Goal: Task Accomplishment & Management: Manage account settings

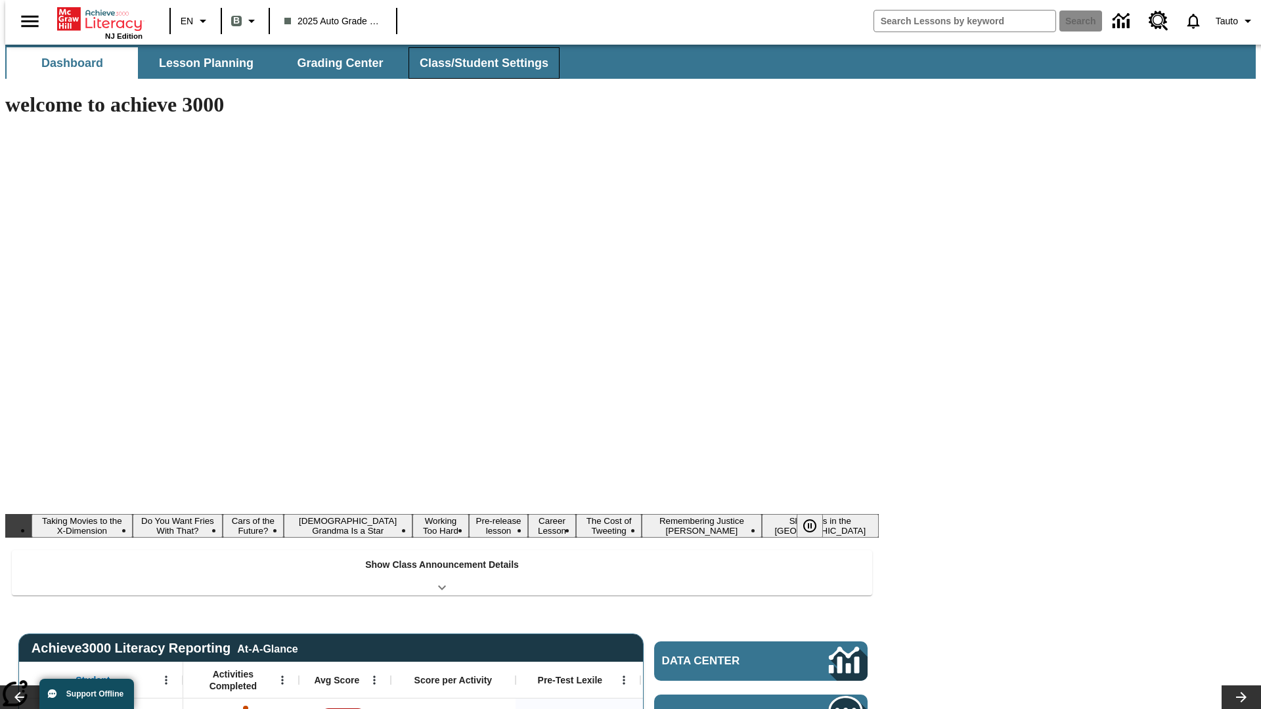
click at [477, 63] on button "Class/Student Settings" at bounding box center [484, 63] width 151 height 32
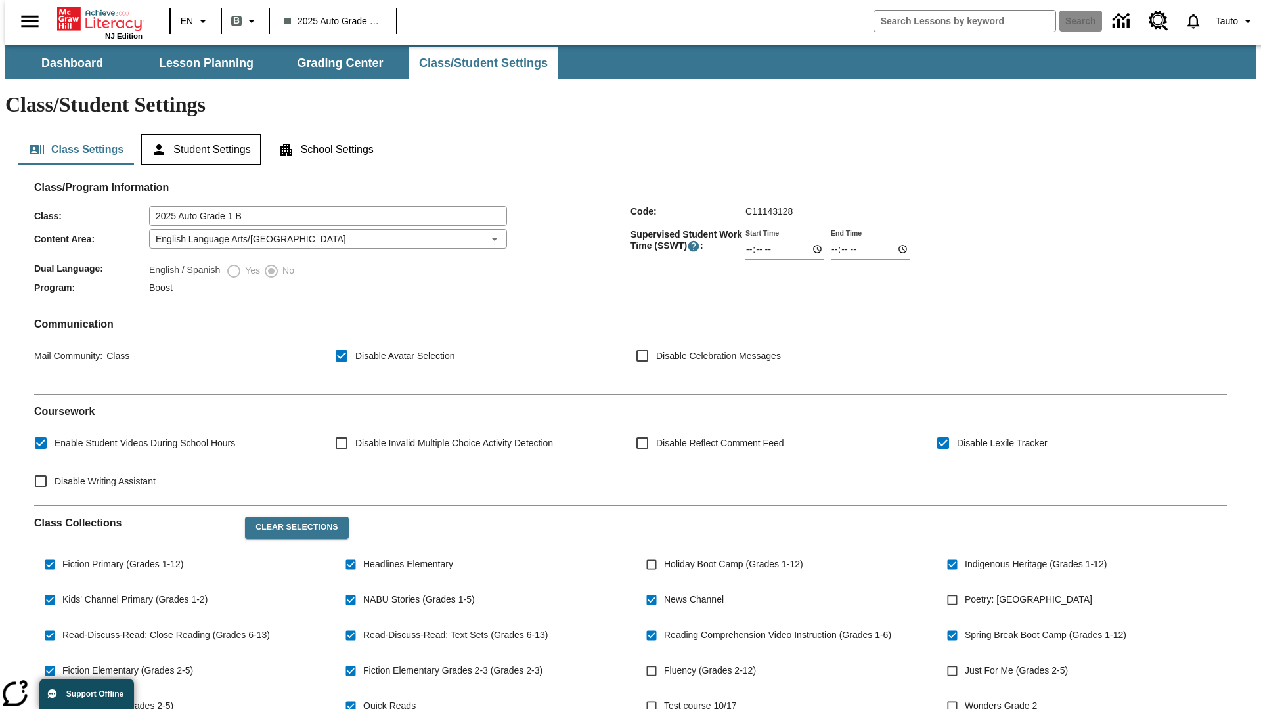
click at [198, 134] on button "Student Settings" at bounding box center [201, 150] width 120 height 32
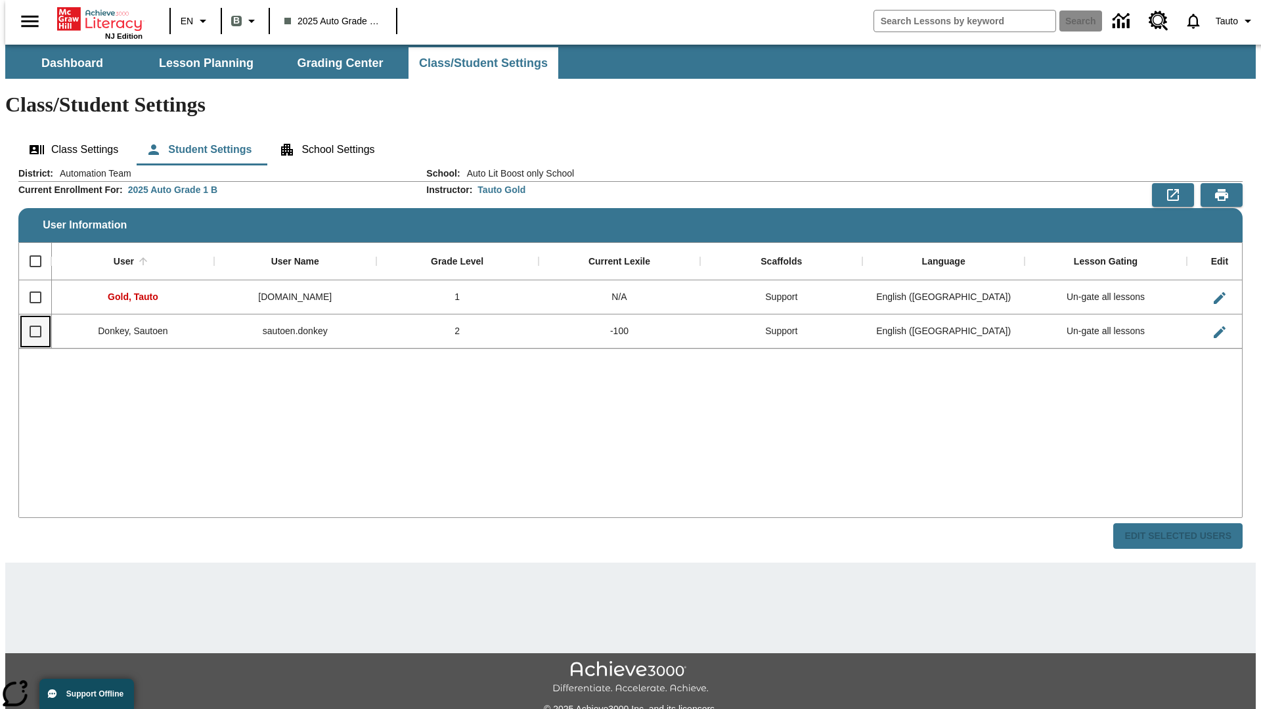
click at [30, 318] on input "Select row" at bounding box center [36, 332] width 28 height 28
checkbox input "true"
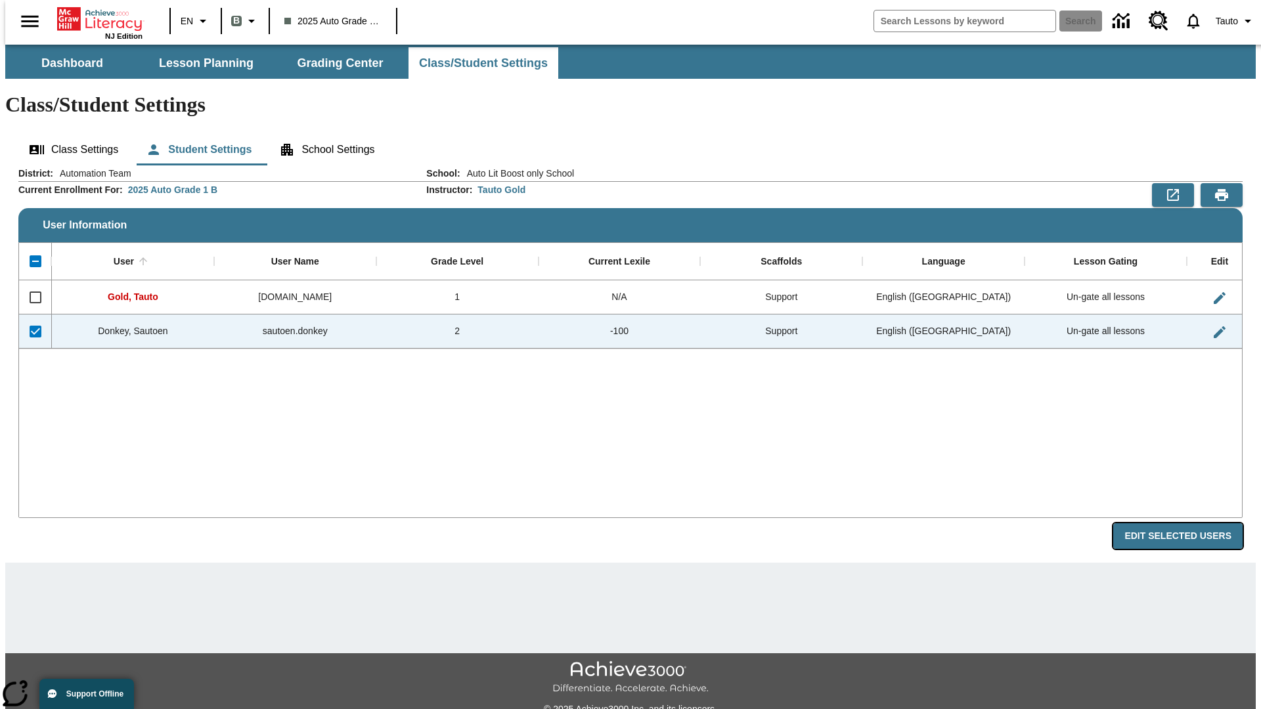
click at [1188, 524] on button "Edit Selected Users" at bounding box center [1177, 537] width 129 height 26
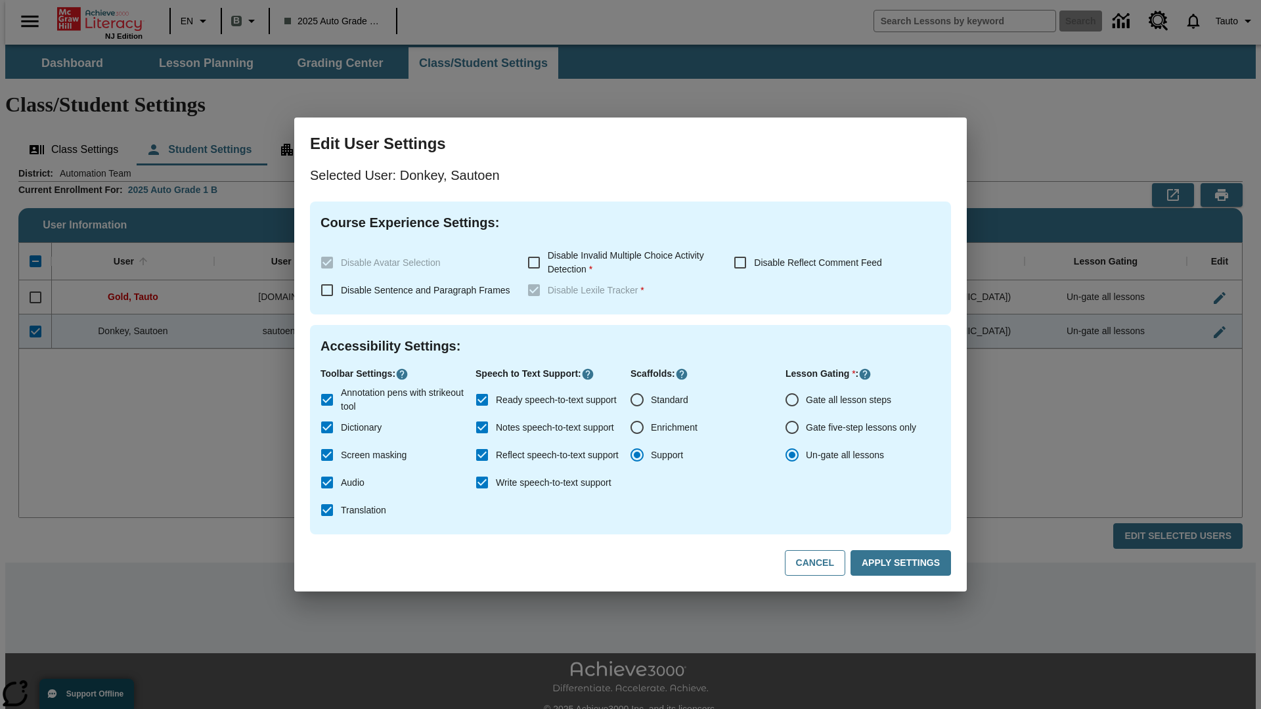
click at [792, 400] on input "Gate all lesson steps" at bounding box center [792, 400] width 28 height 28
click at [903, 564] on button "Apply Settings" at bounding box center [901, 563] width 101 height 26
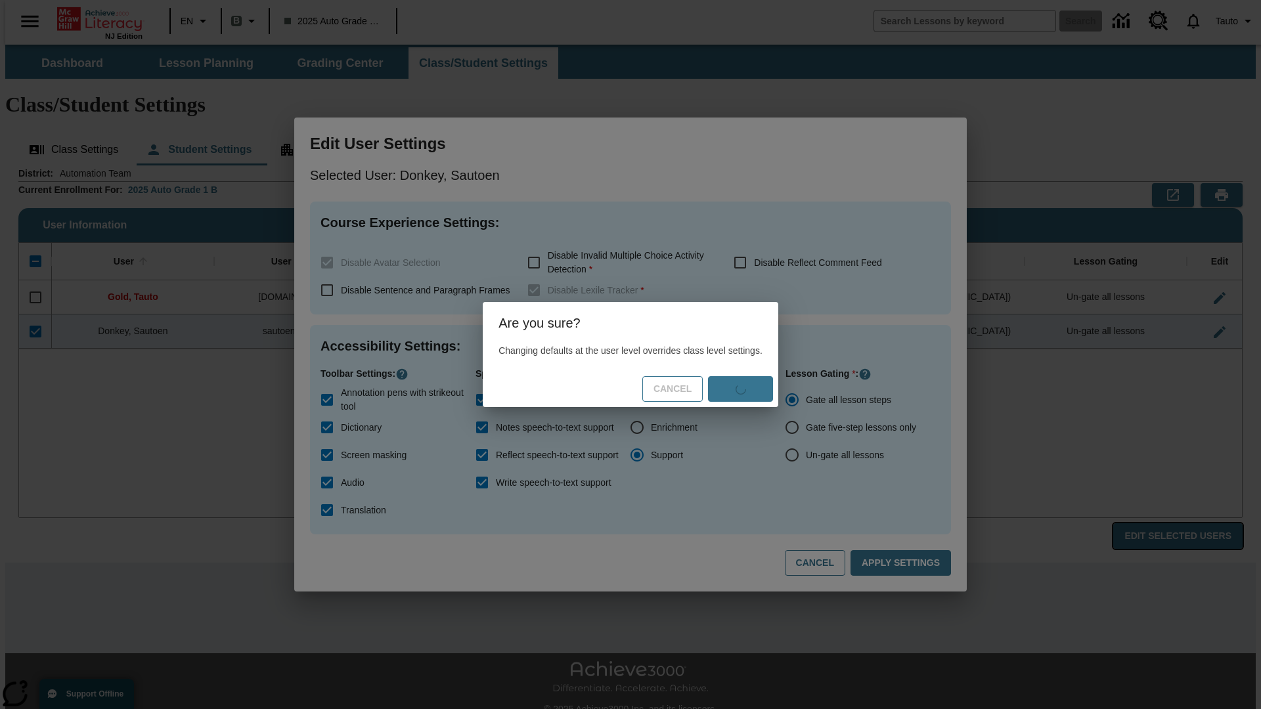
radio input "false"
radio input "true"
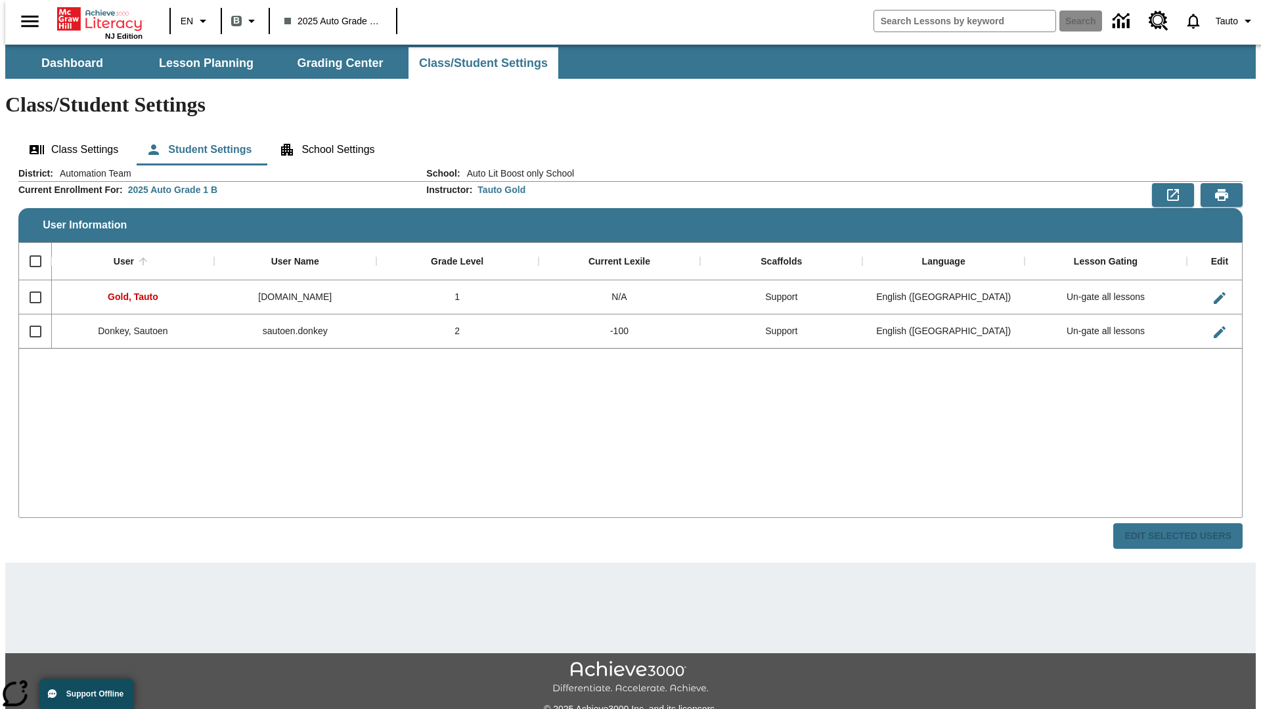
checkbox input "false"
click at [30, 318] on input "Select row" at bounding box center [36, 332] width 28 height 28
checkbox input "true"
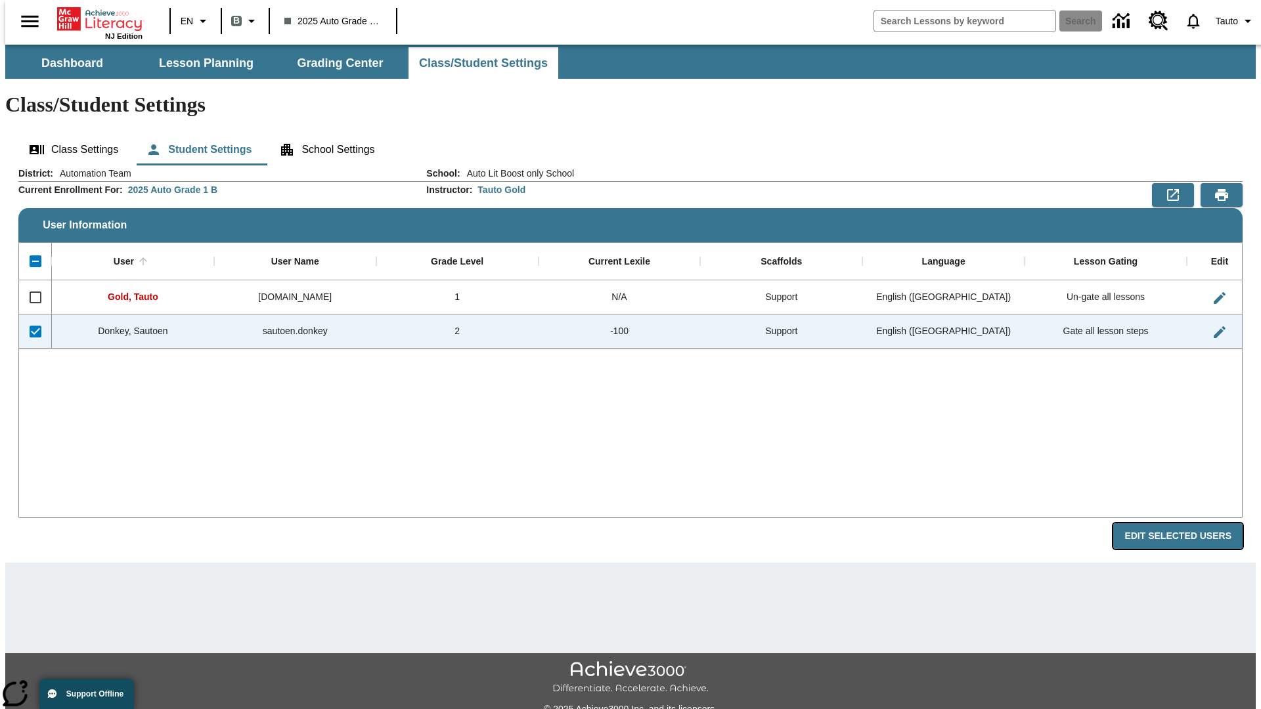
click at [1188, 524] on button "Edit Selected Users" at bounding box center [1177, 537] width 129 height 26
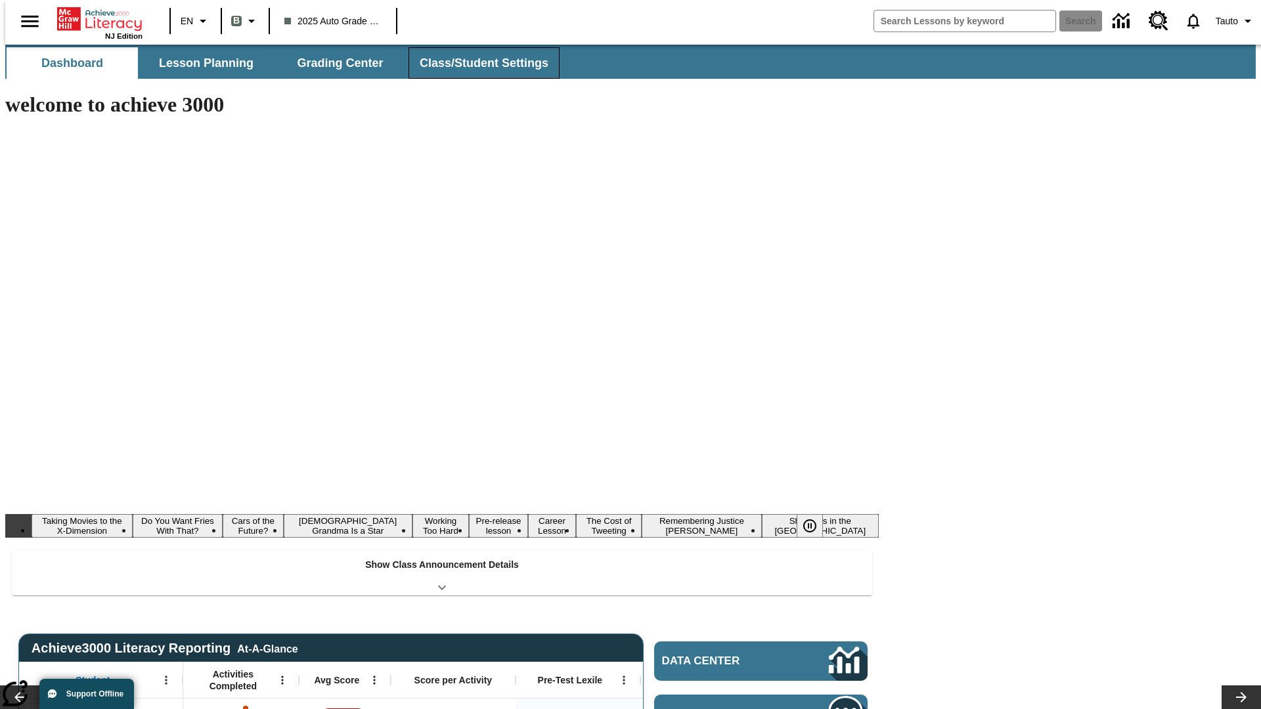
click at [477, 63] on button "Class/Student Settings" at bounding box center [484, 63] width 151 height 32
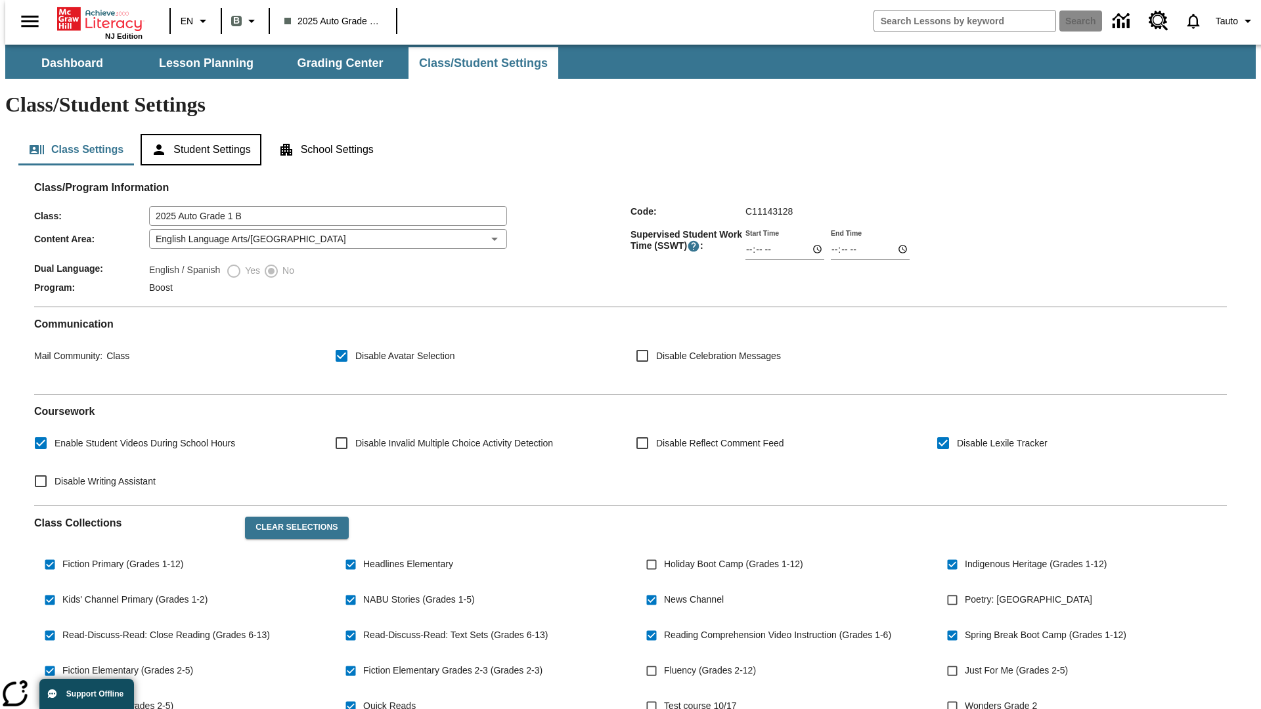
click at [198, 134] on button "Student Settings" at bounding box center [201, 150] width 120 height 32
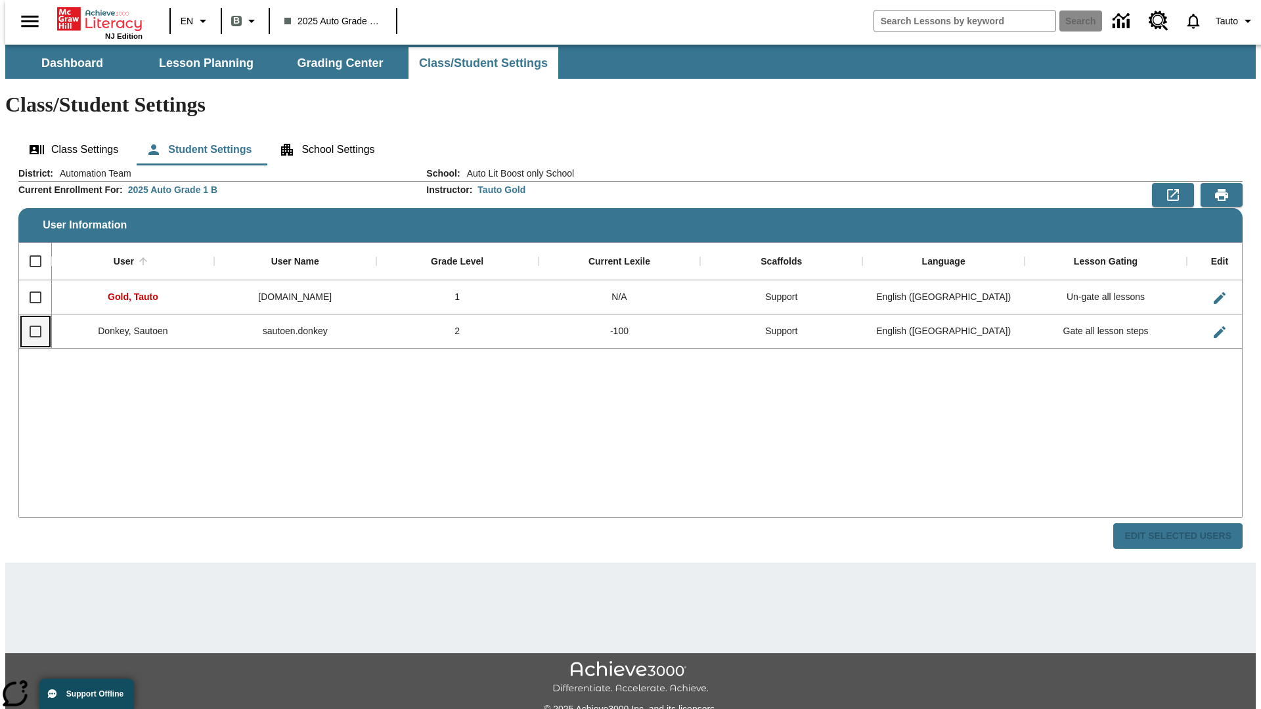
click at [30, 318] on input "Select row" at bounding box center [36, 332] width 28 height 28
checkbox input "true"
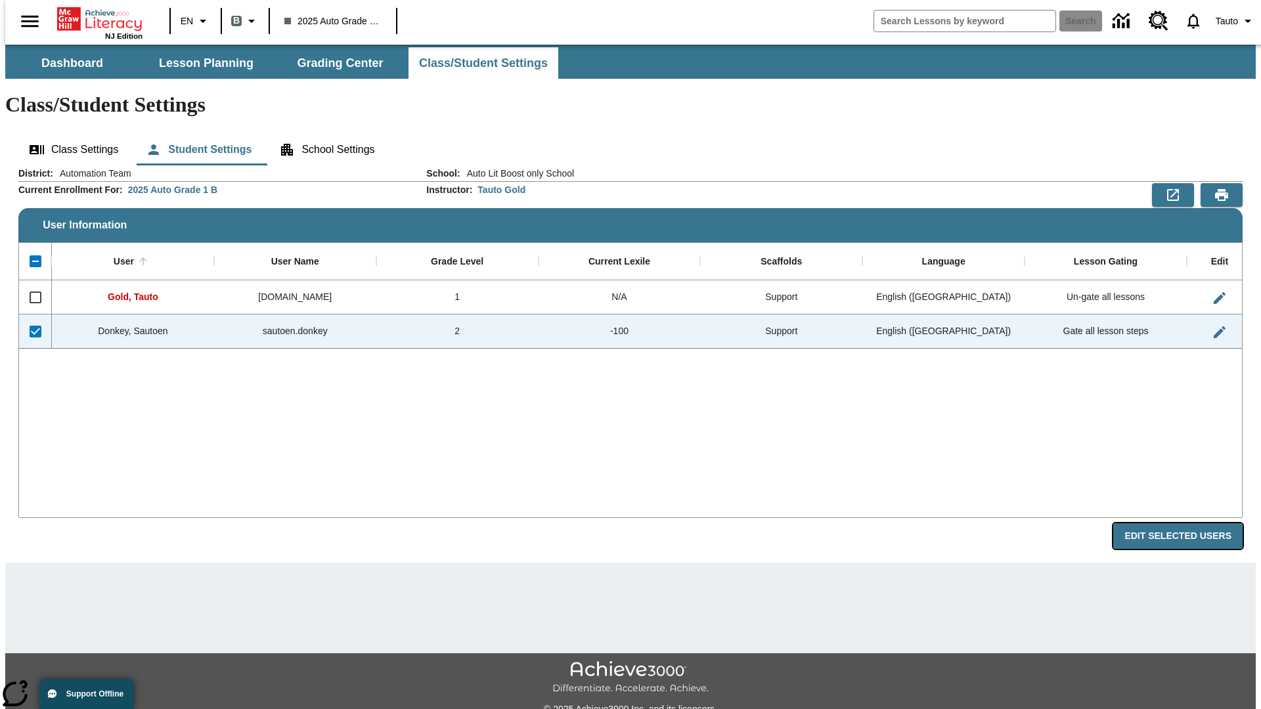
click at [1188, 524] on button "Edit Selected Users" at bounding box center [1177, 537] width 129 height 26
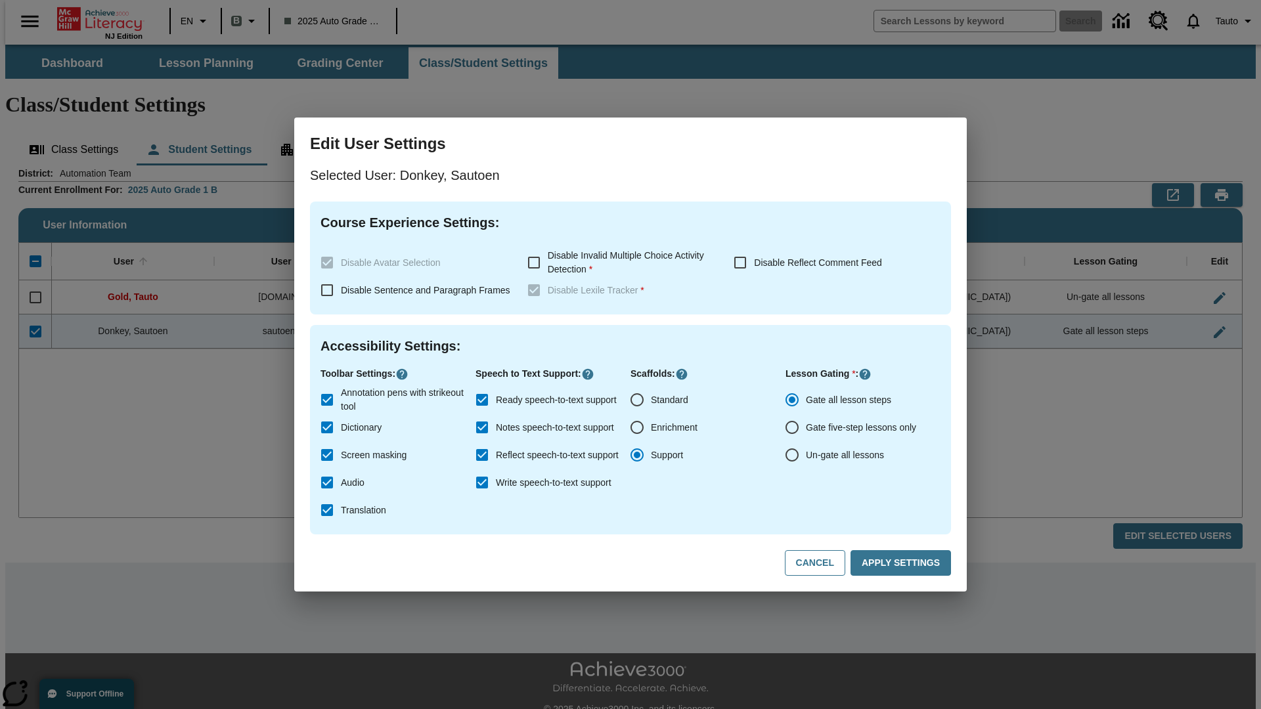
click at [792, 455] on input "Un-gate all lessons" at bounding box center [792, 455] width 28 height 28
radio input "true"
click at [903, 564] on button "Apply Settings" at bounding box center [901, 563] width 101 height 26
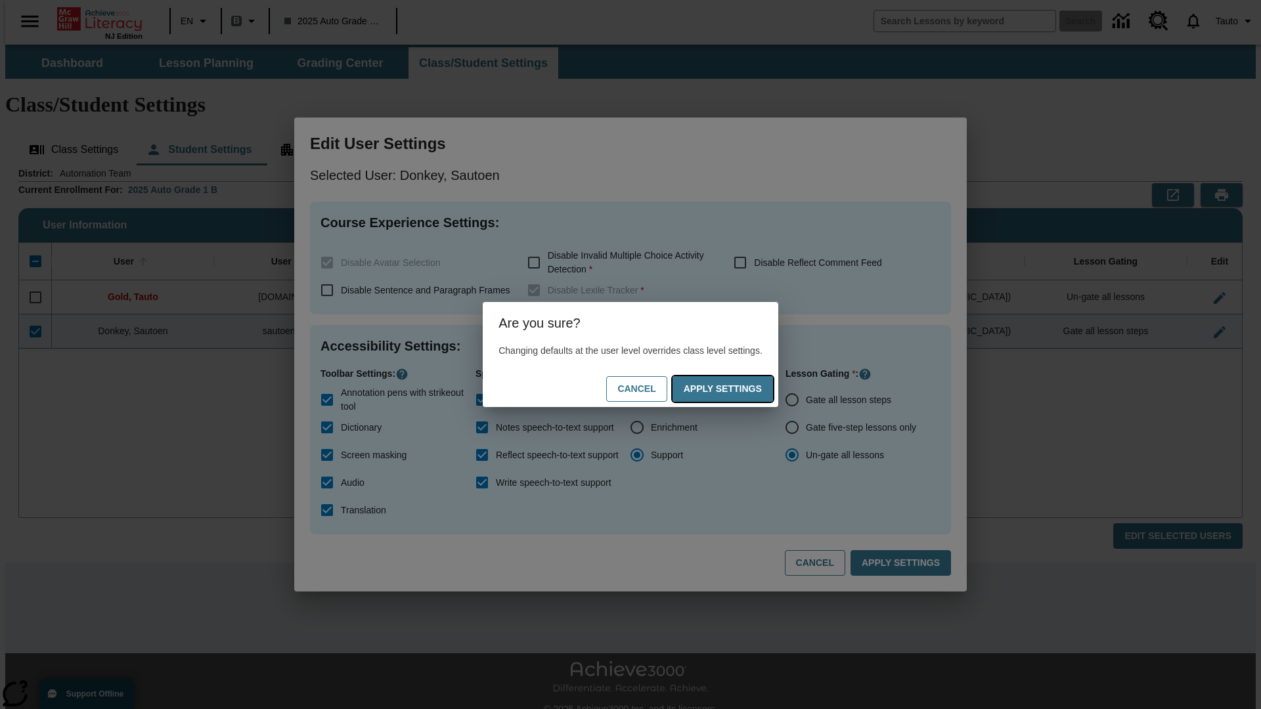
click at [736, 389] on button "Apply Settings" at bounding box center [723, 389] width 101 height 26
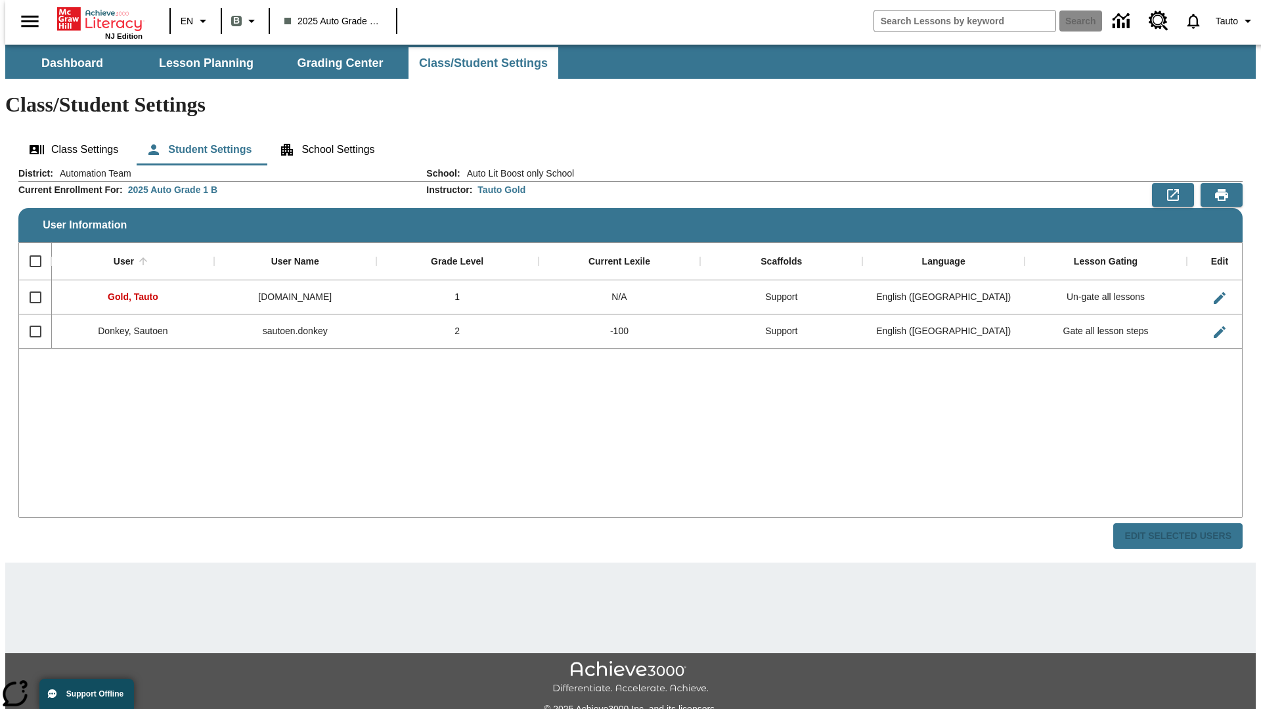
checkbox input "false"
click at [1229, 21] on span "Tauto" at bounding box center [1227, 21] width 22 height 14
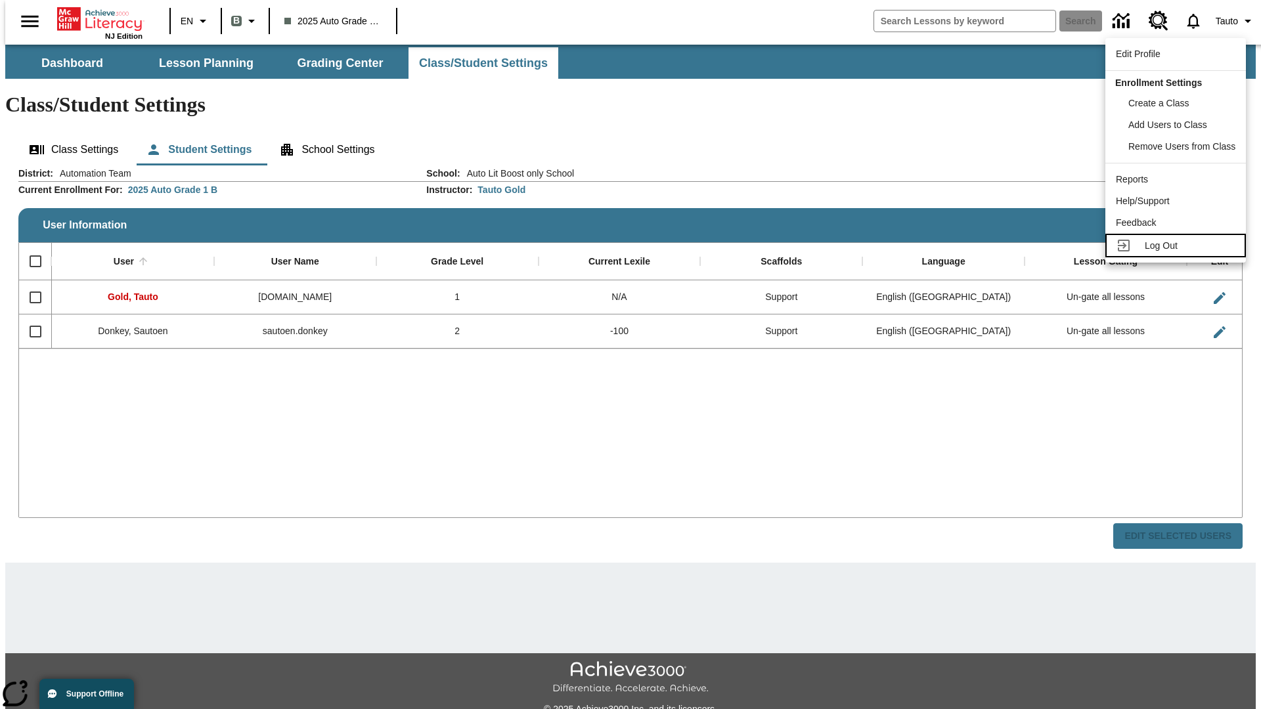
click at [1178, 246] on span "Log Out" at bounding box center [1161, 245] width 33 height 11
